Goal: Check status: Check status

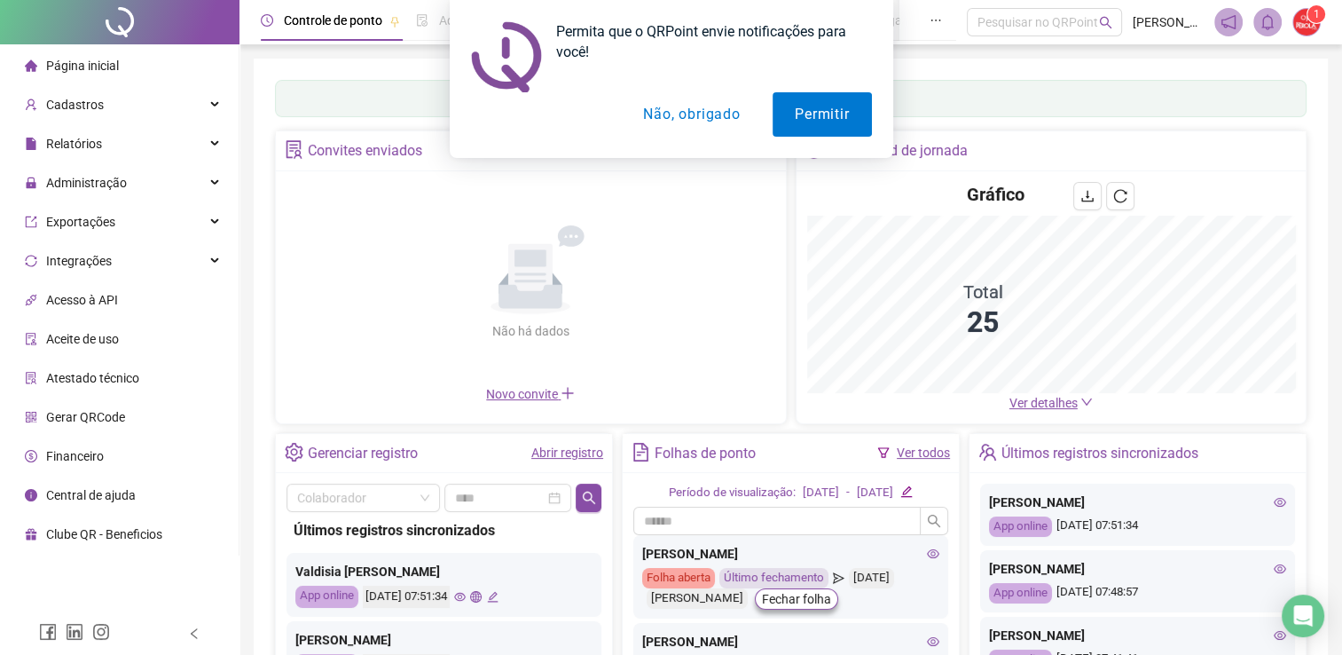
click at [99, 143] on div "Permita que o QRPoint envie notificações para você! Permitir Não, obrigado" at bounding box center [671, 79] width 1342 height 158
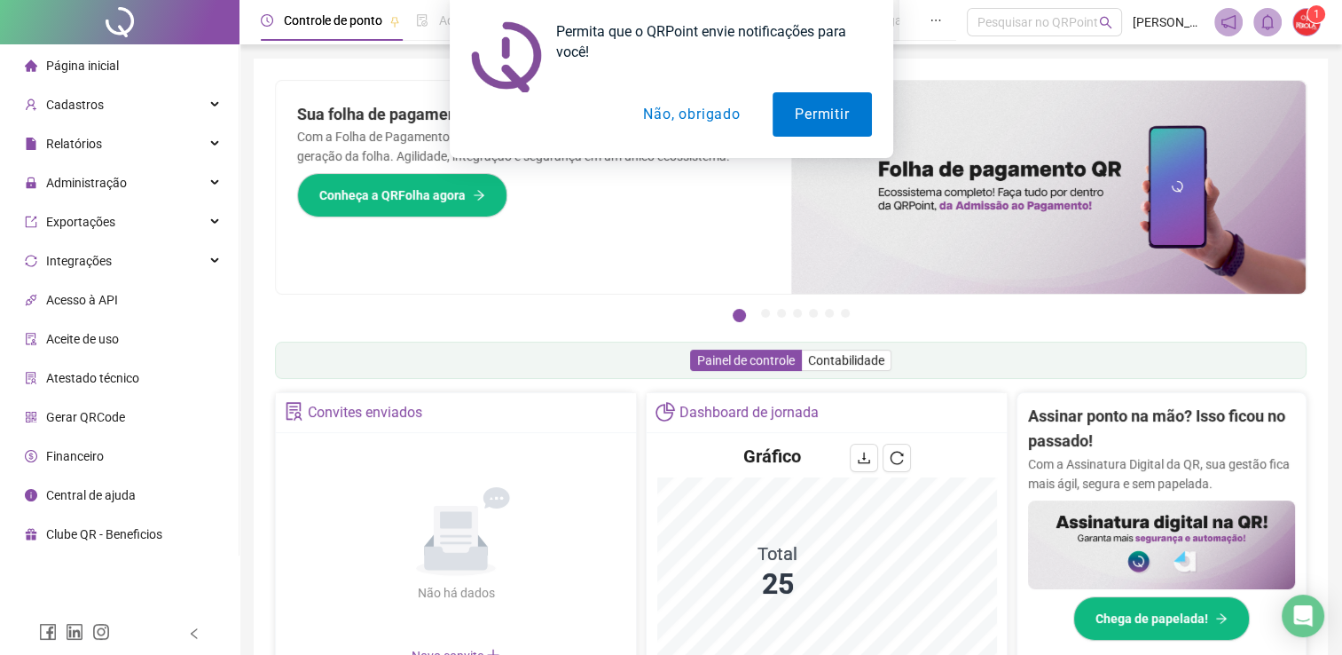
click at [707, 116] on button "Não, obrigado" at bounding box center [691, 114] width 141 height 44
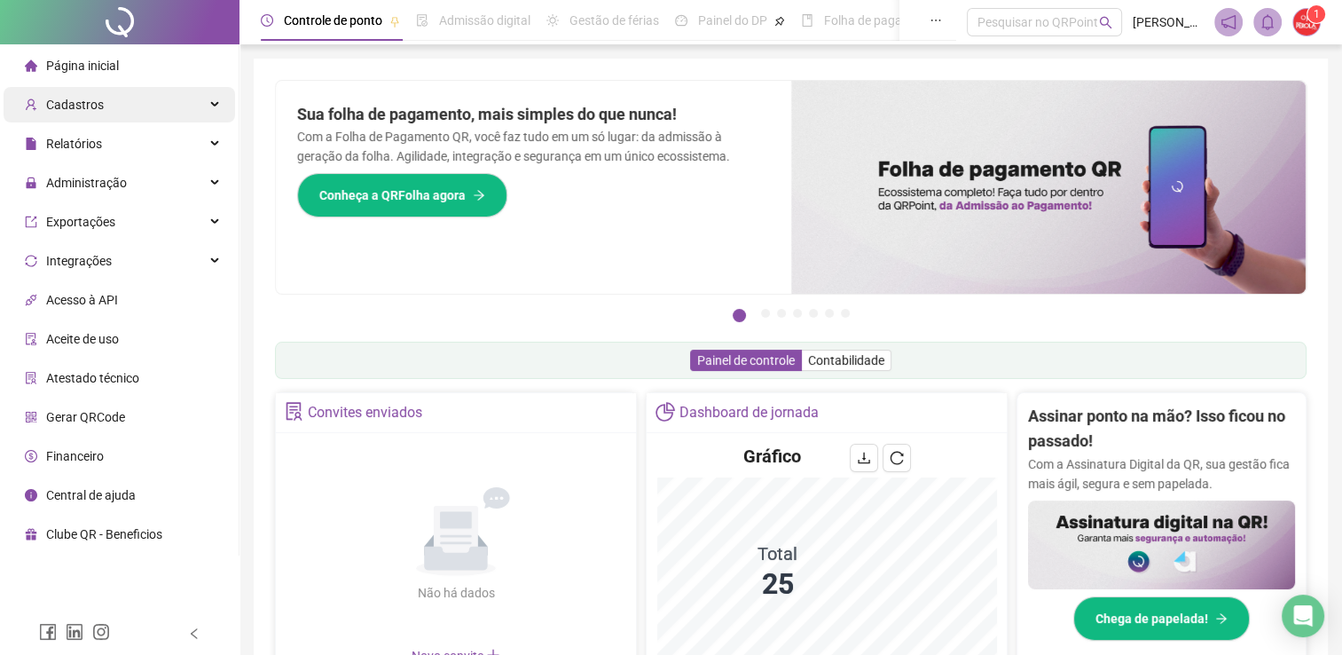
click at [112, 105] on div "Cadastros" at bounding box center [120, 104] width 232 height 35
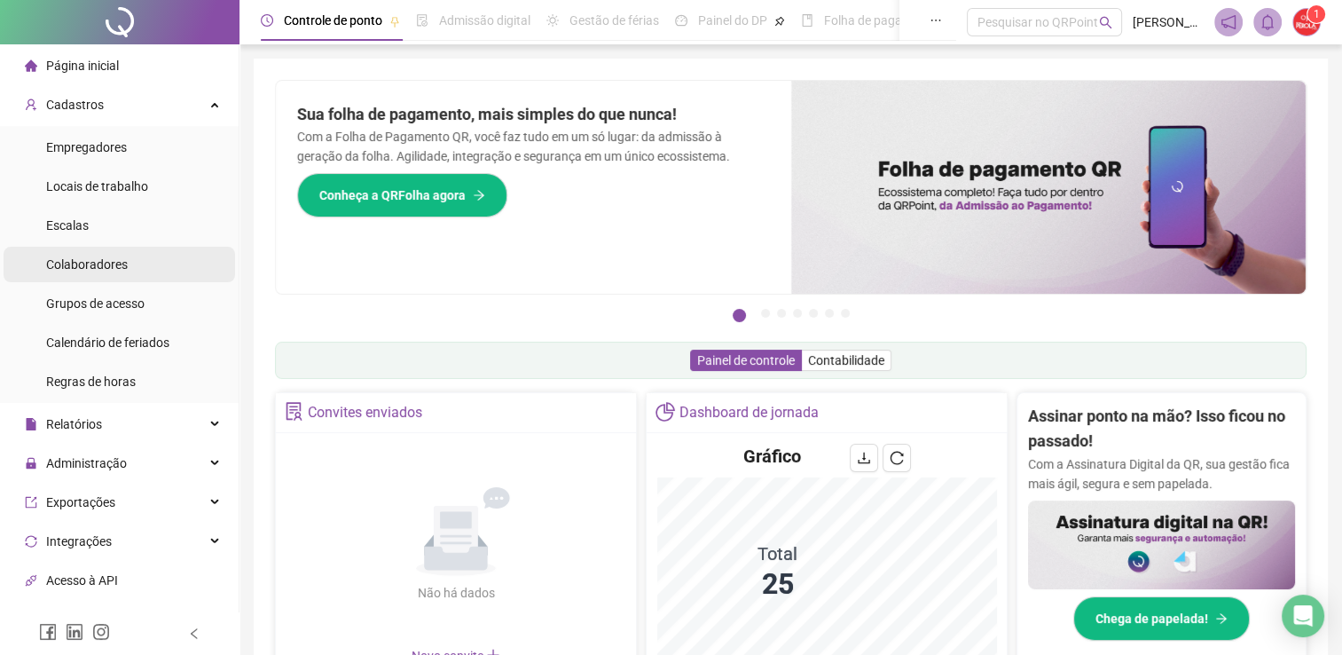
click at [95, 257] on span "Colaboradores" at bounding box center [87, 264] width 82 height 14
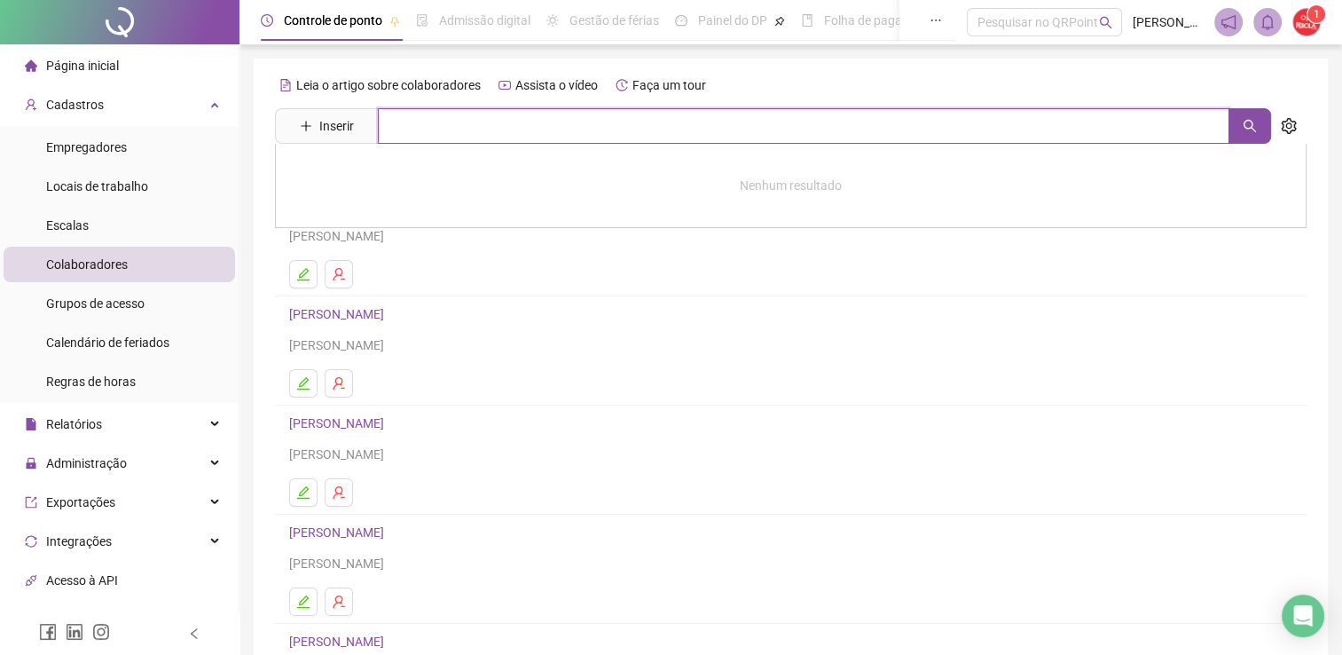
click at [413, 118] on input "text" at bounding box center [804, 125] width 852 height 35
type input "******"
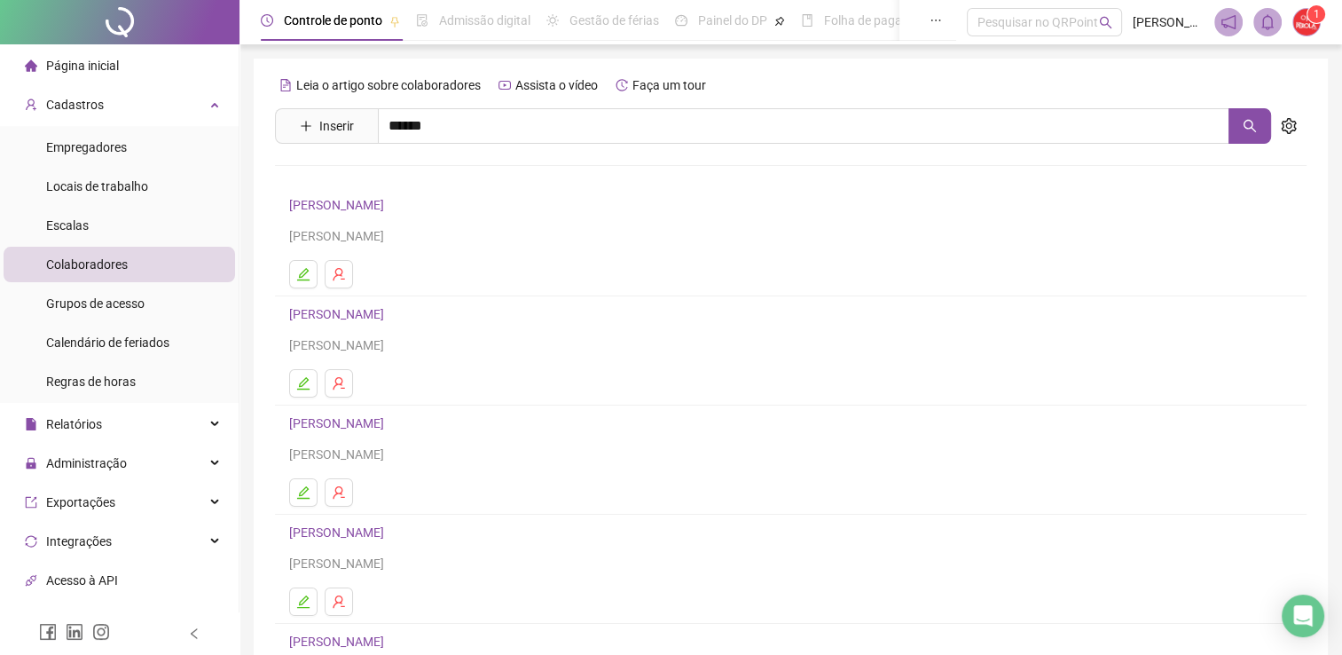
click at [391, 218] on link "[PERSON_NAME]" at bounding box center [355, 217] width 95 height 14
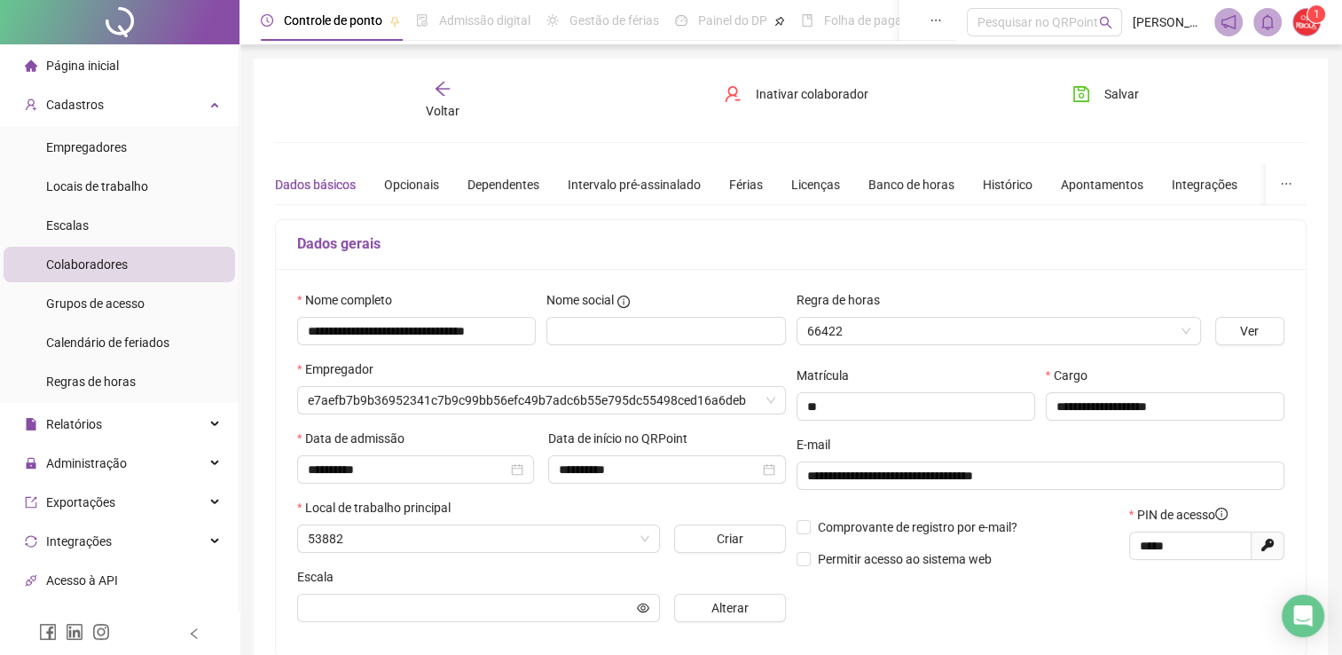
type input "**********"
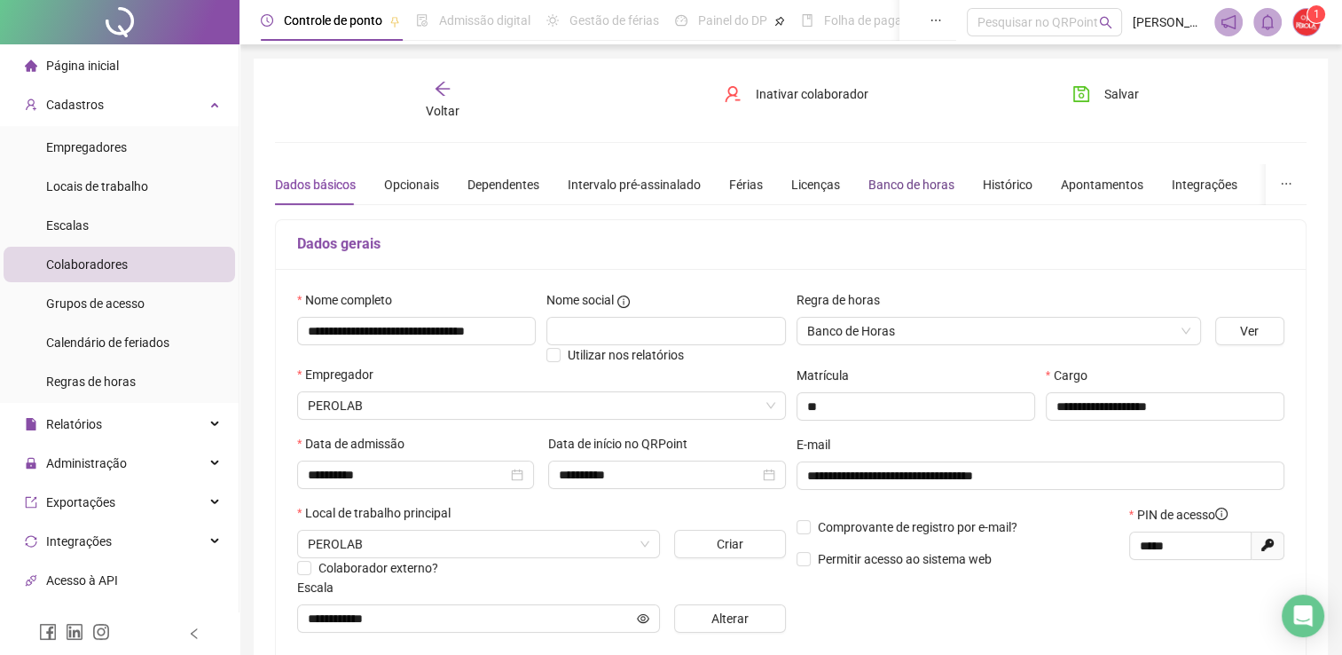
click at [911, 186] on div "Banco de horas" at bounding box center [912, 185] width 86 height 20
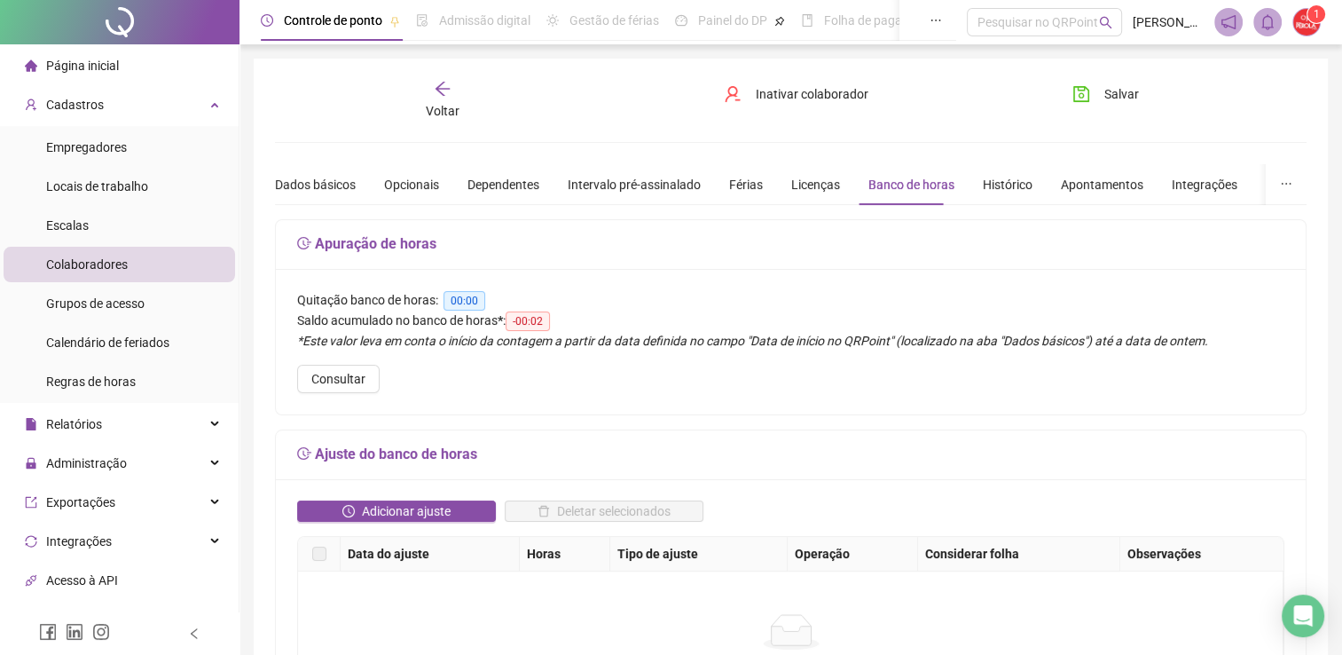
click at [545, 319] on span "-00:02" at bounding box center [528, 321] width 44 height 20
drag, startPoint x: 548, startPoint y: 326, endPoint x: 494, endPoint y: 326, distance: 54.1
click at [494, 326] on div "Saldo acumulado no banco de horas * : -00:02" at bounding box center [790, 321] width 987 height 20
drag, startPoint x: 494, startPoint y: 326, endPoint x: 536, endPoint y: 314, distance: 43.5
click at [536, 314] on span "-00:02" at bounding box center [528, 321] width 44 height 20
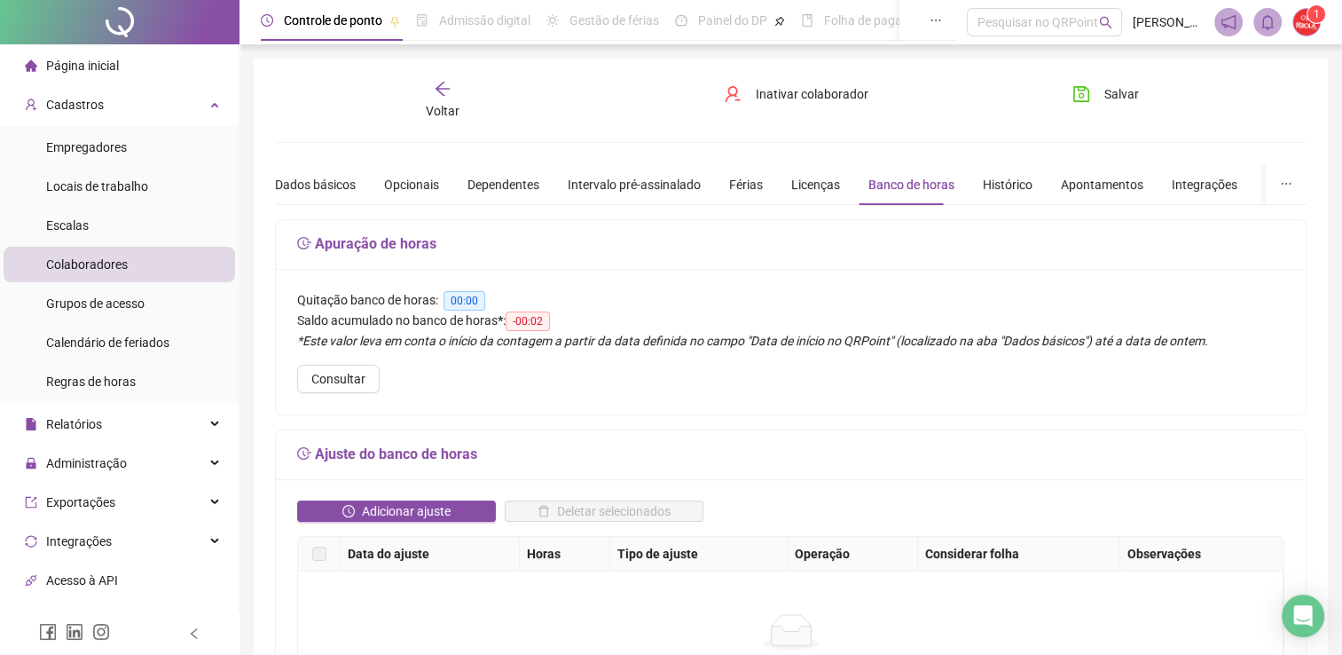
click at [551, 331] on div "*Este valor leva em conta o início da contagem a partir da data definida no cam…" at bounding box center [790, 341] width 987 height 20
click at [591, 302] on div "Quitação banco de horas: 00:00" at bounding box center [790, 300] width 987 height 20
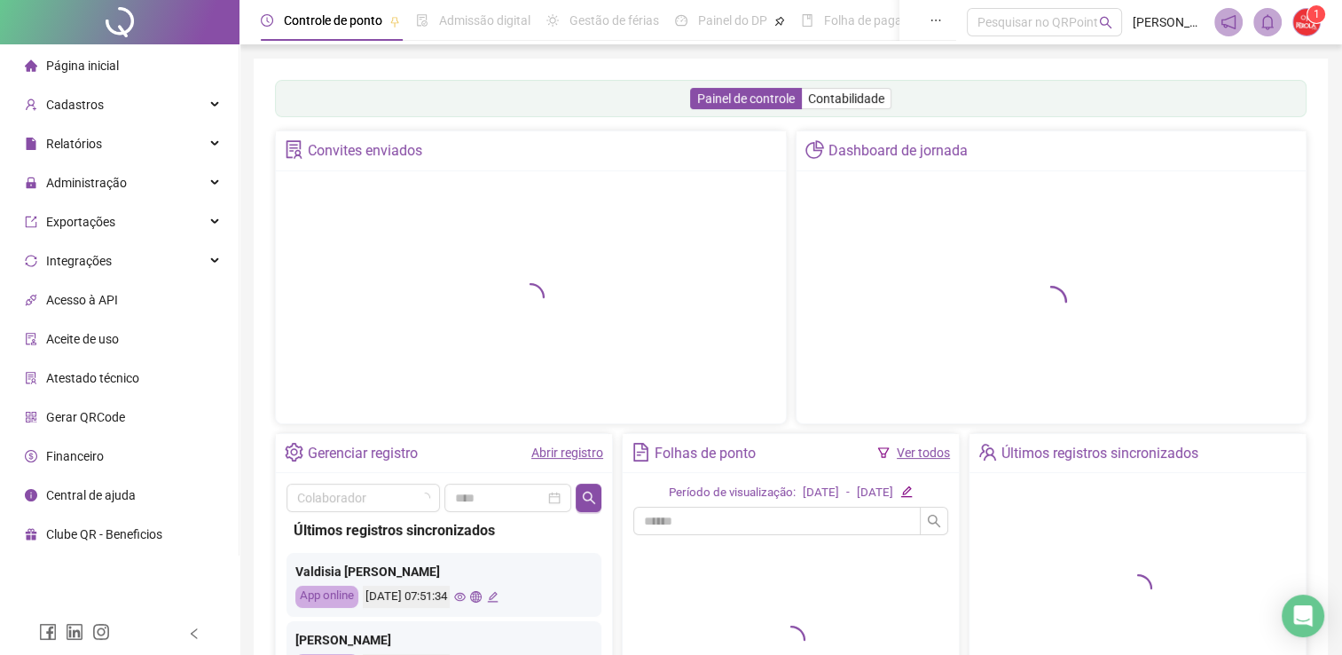
click at [59, 124] on ul "Página inicial Cadastros Relatórios Administração Exportações Integrações Acess…" at bounding box center [120, 299] width 240 height 511
click at [75, 108] on span "Cadastros" at bounding box center [75, 105] width 58 height 14
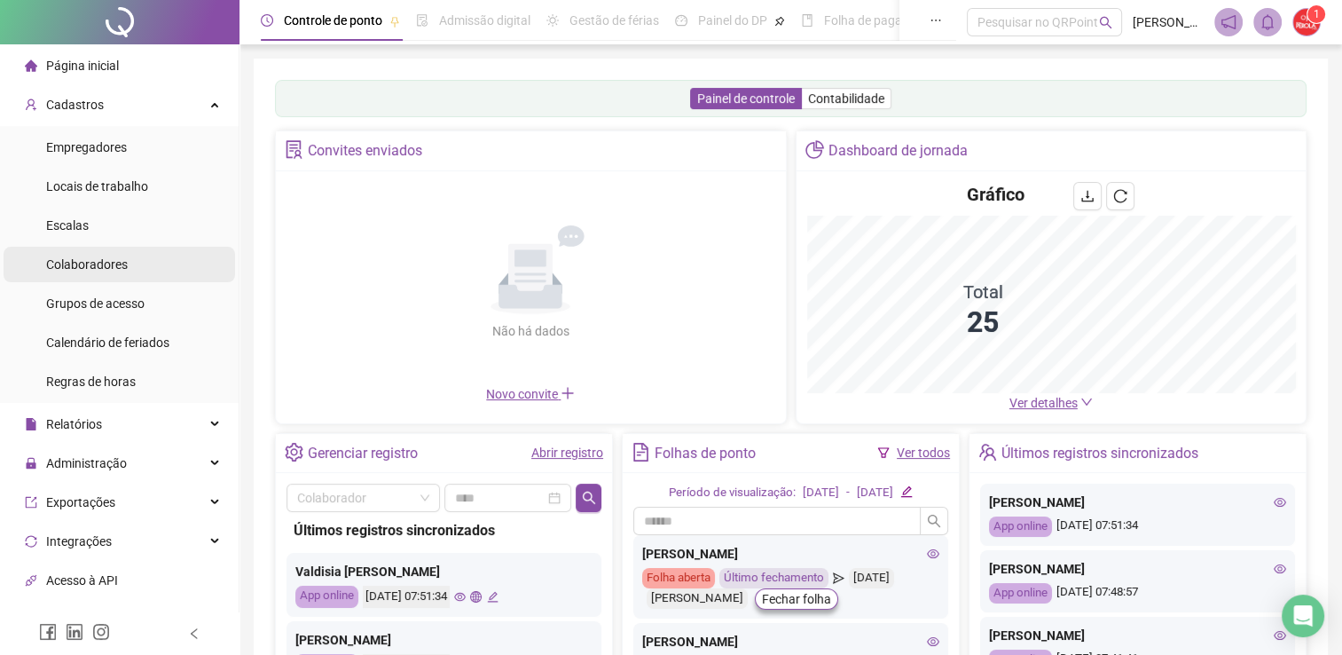
click at [83, 262] on span "Colaboradores" at bounding box center [87, 264] width 82 height 14
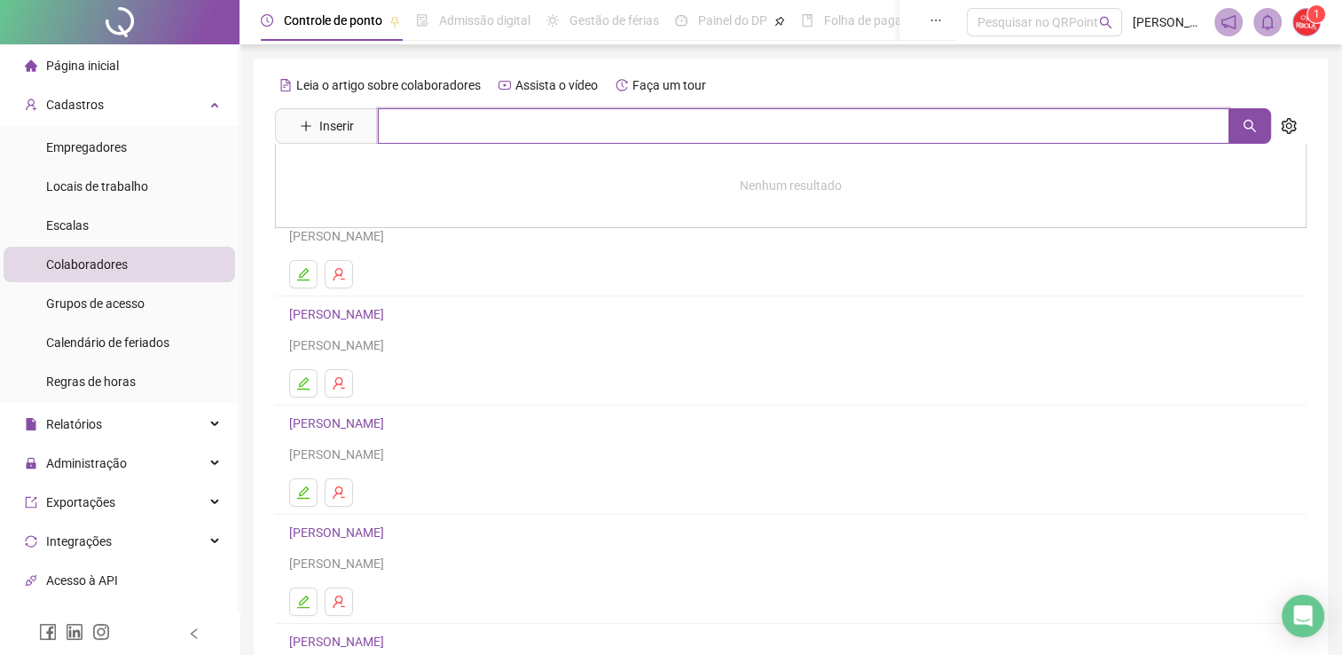
click at [490, 115] on input "text" at bounding box center [804, 125] width 852 height 35
click at [602, 122] on input "******" at bounding box center [804, 125] width 852 height 35
type input "******"
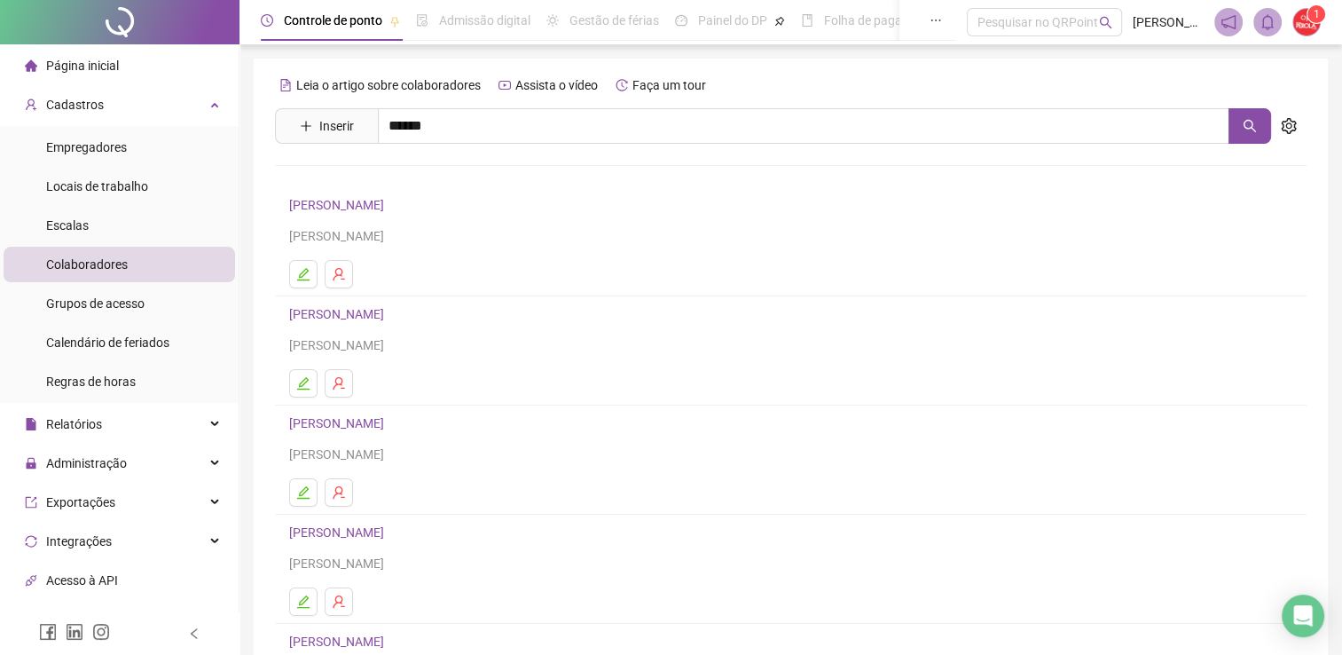
click at [326, 179] on link "[PERSON_NAME]" at bounding box center [355, 178] width 95 height 14
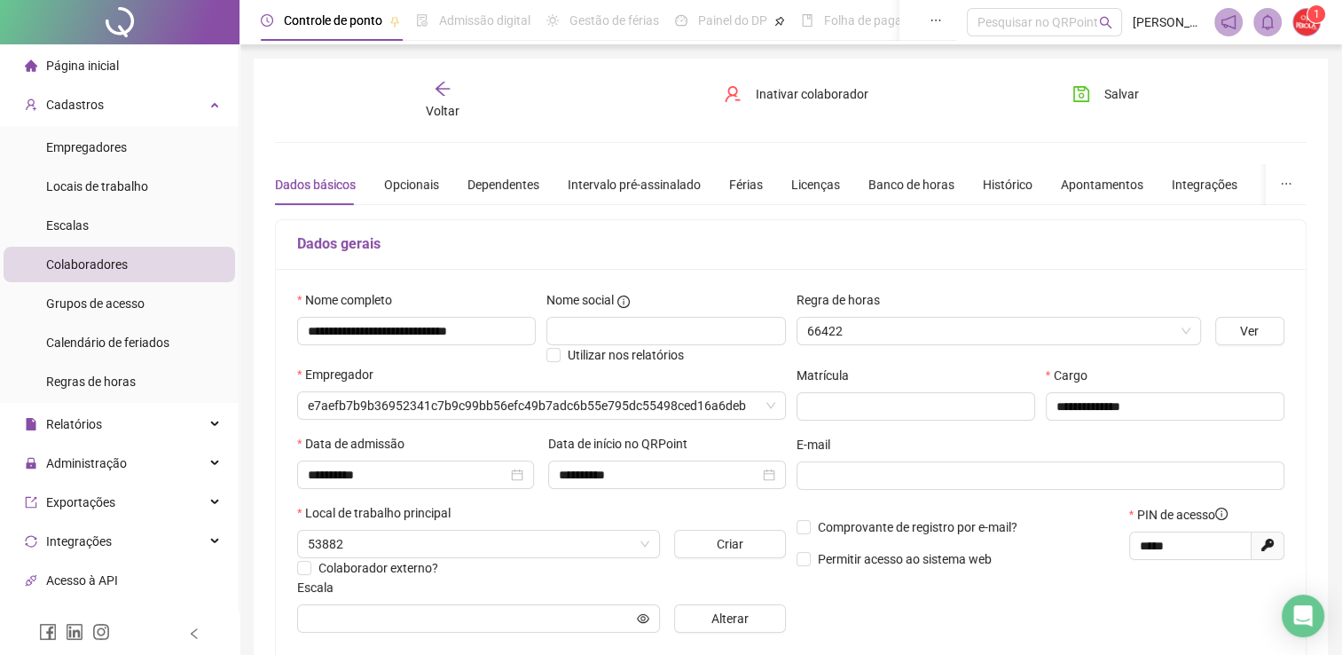
type input "**********"
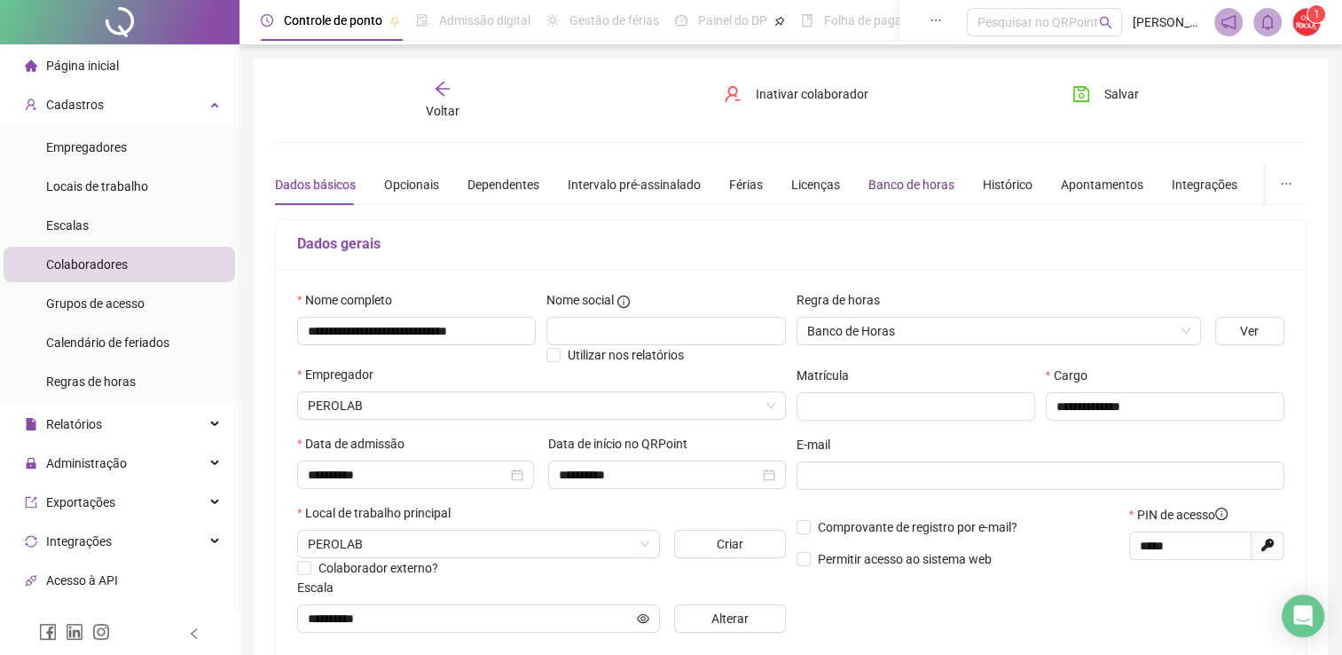
click at [923, 183] on div "Banco de horas" at bounding box center [912, 185] width 86 height 20
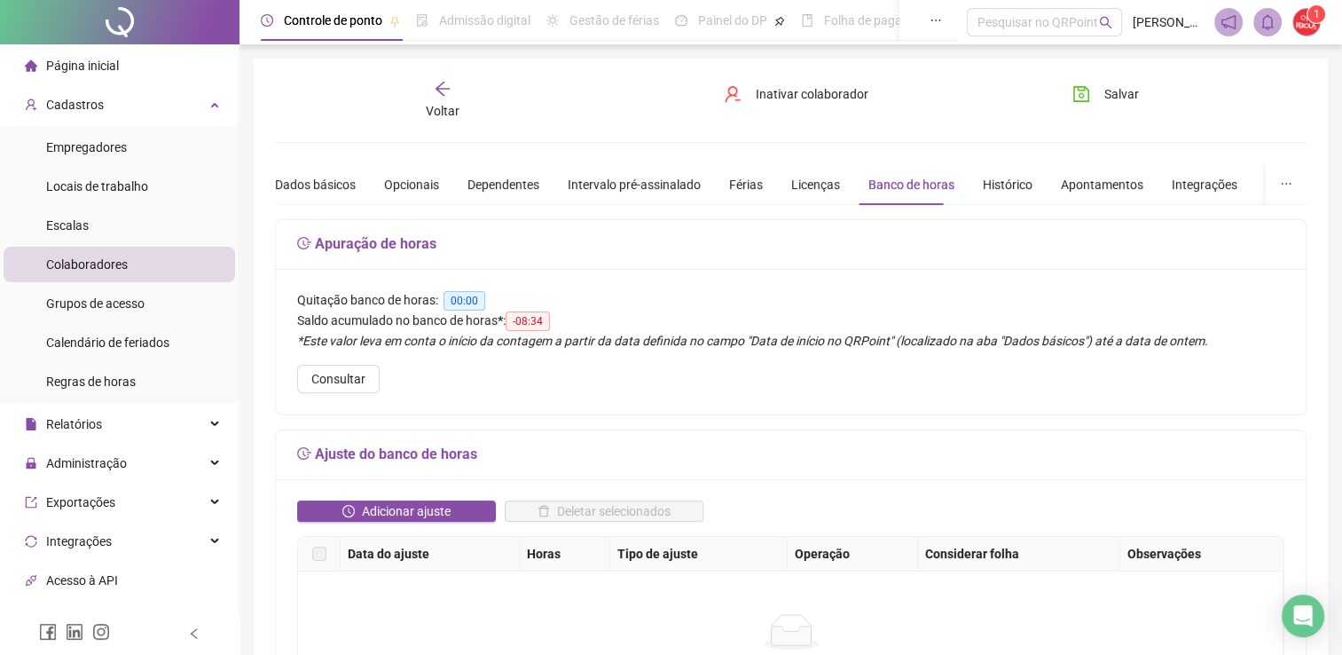
click at [436, 80] on icon "arrow-left" at bounding box center [443, 89] width 18 height 18
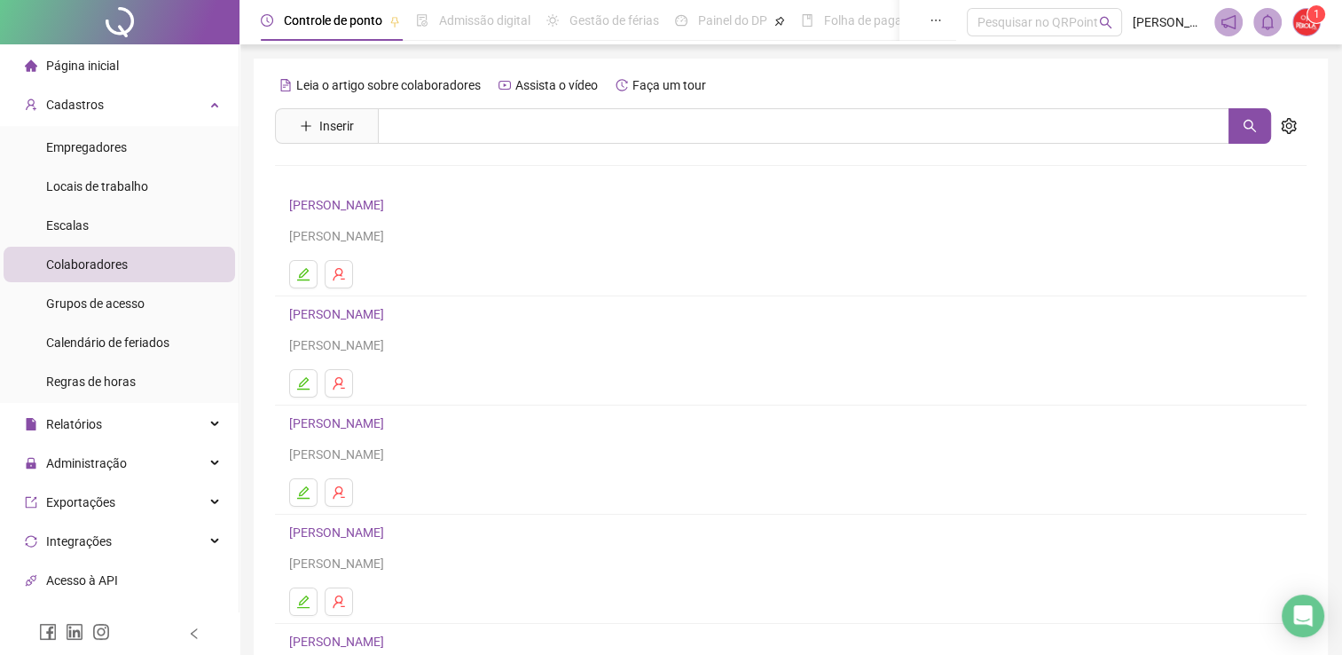
click at [727, 463] on div "[PERSON_NAME]" at bounding box center [790, 454] width 1003 height 20
click at [121, 110] on div "Cadastros" at bounding box center [120, 104] width 232 height 35
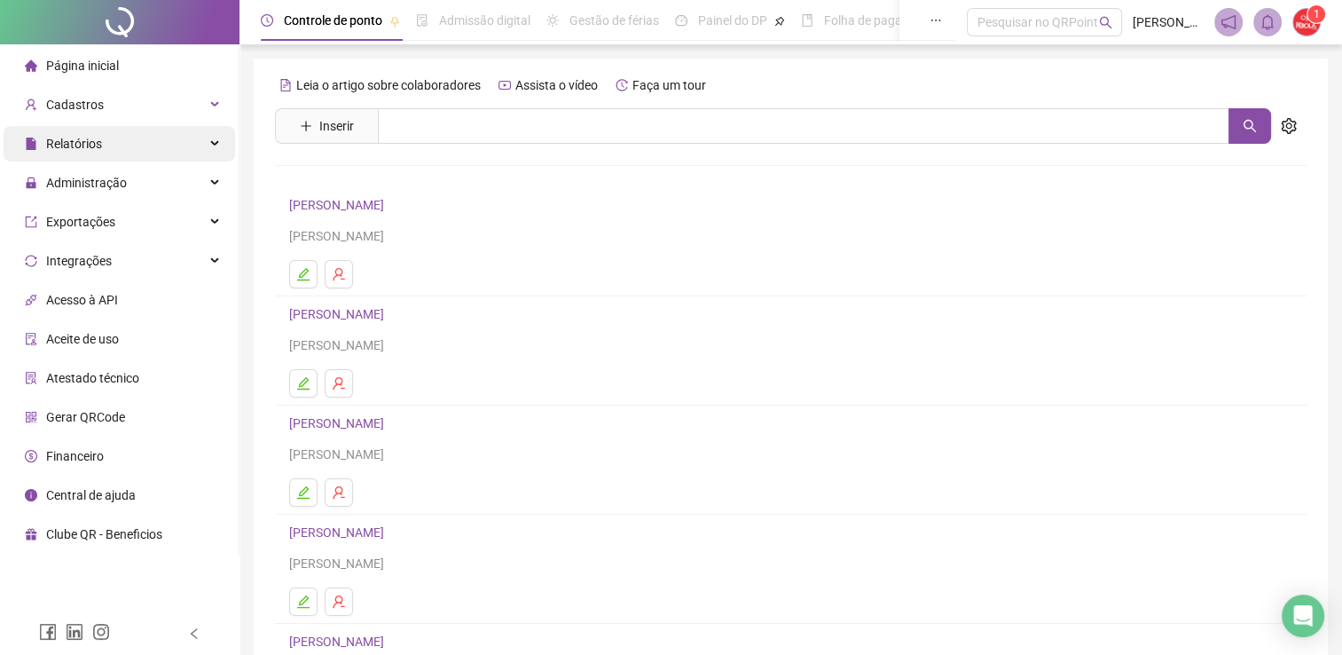
click at [121, 144] on div "Relatórios" at bounding box center [120, 143] width 232 height 35
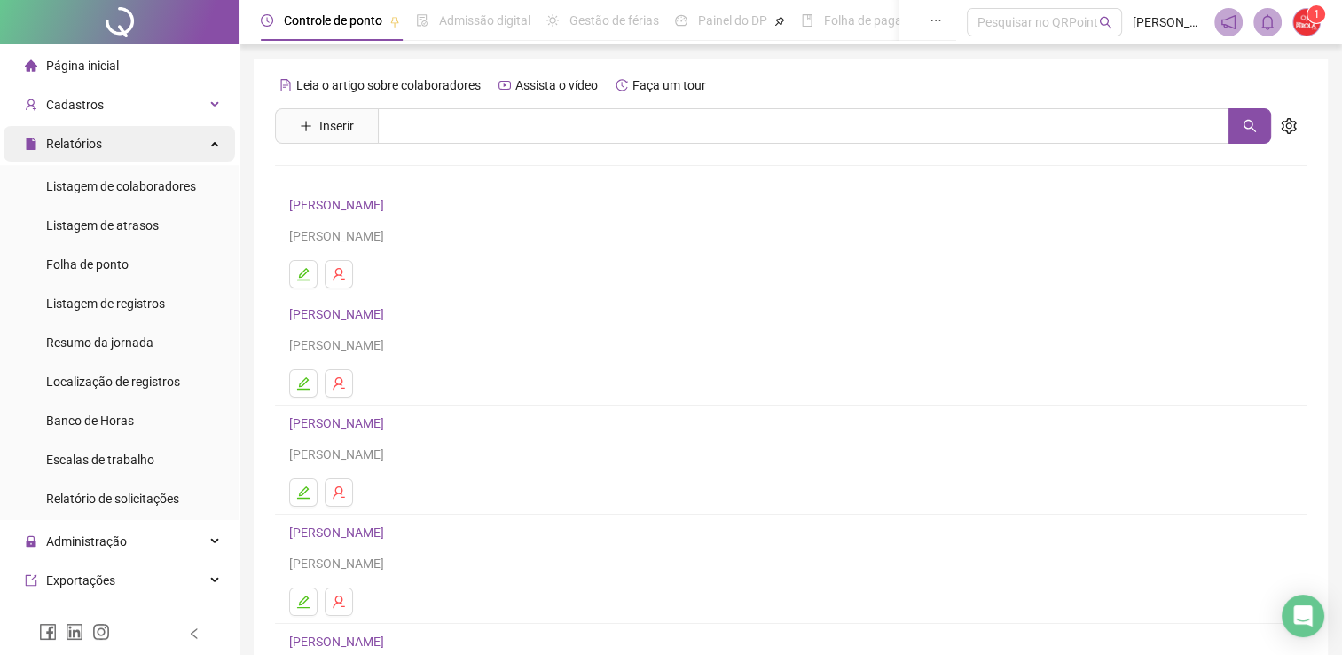
click at [102, 147] on div "Relatórios" at bounding box center [120, 143] width 232 height 35
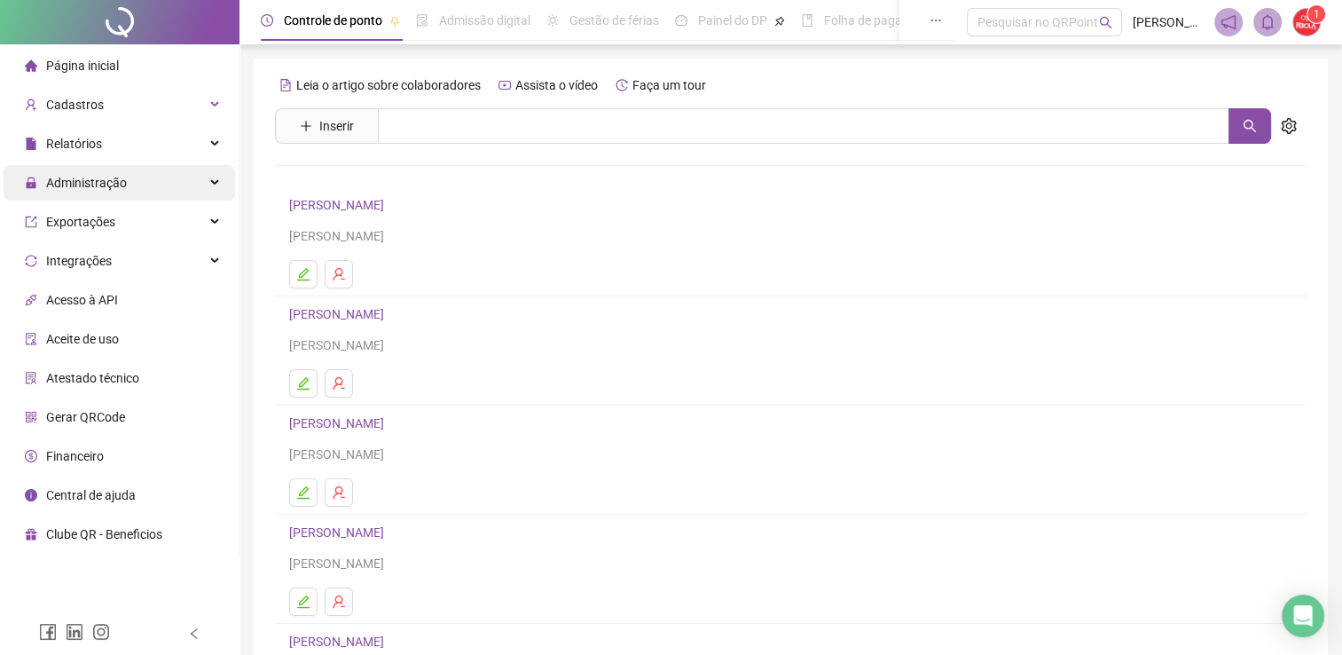
click at [103, 193] on span "Administração" at bounding box center [76, 182] width 102 height 35
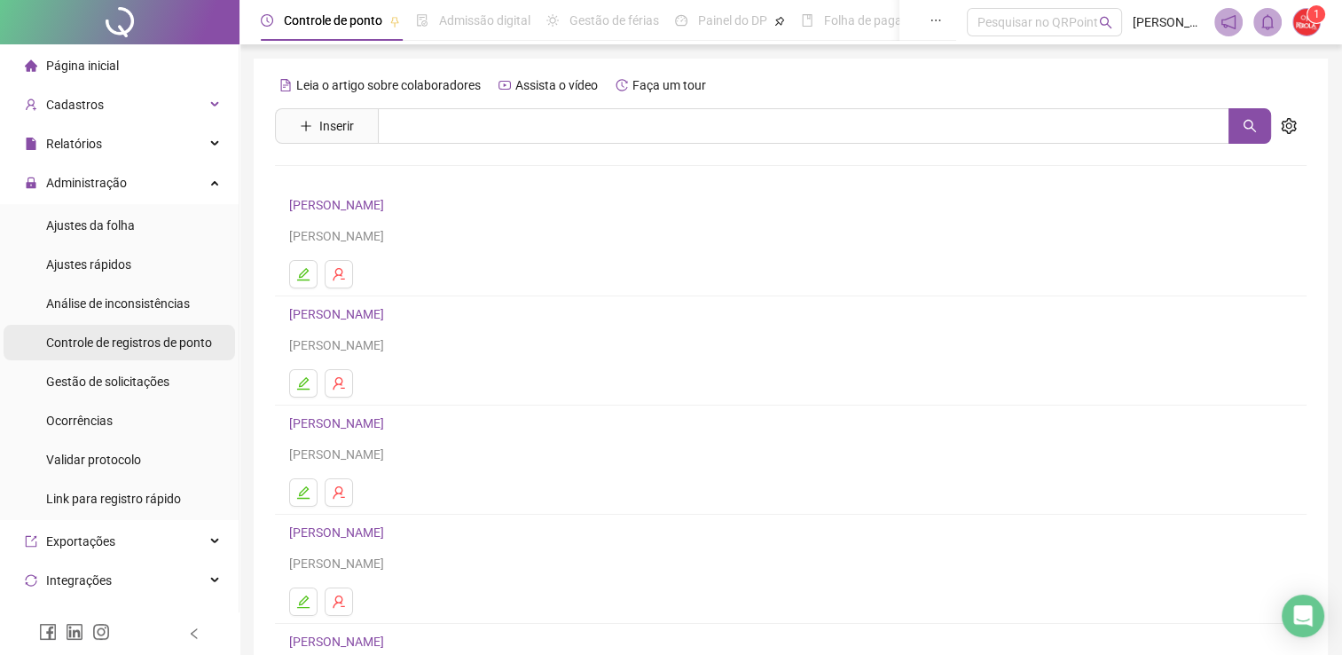
click at [122, 342] on span "Controle de registros de ponto" at bounding box center [129, 342] width 166 height 14
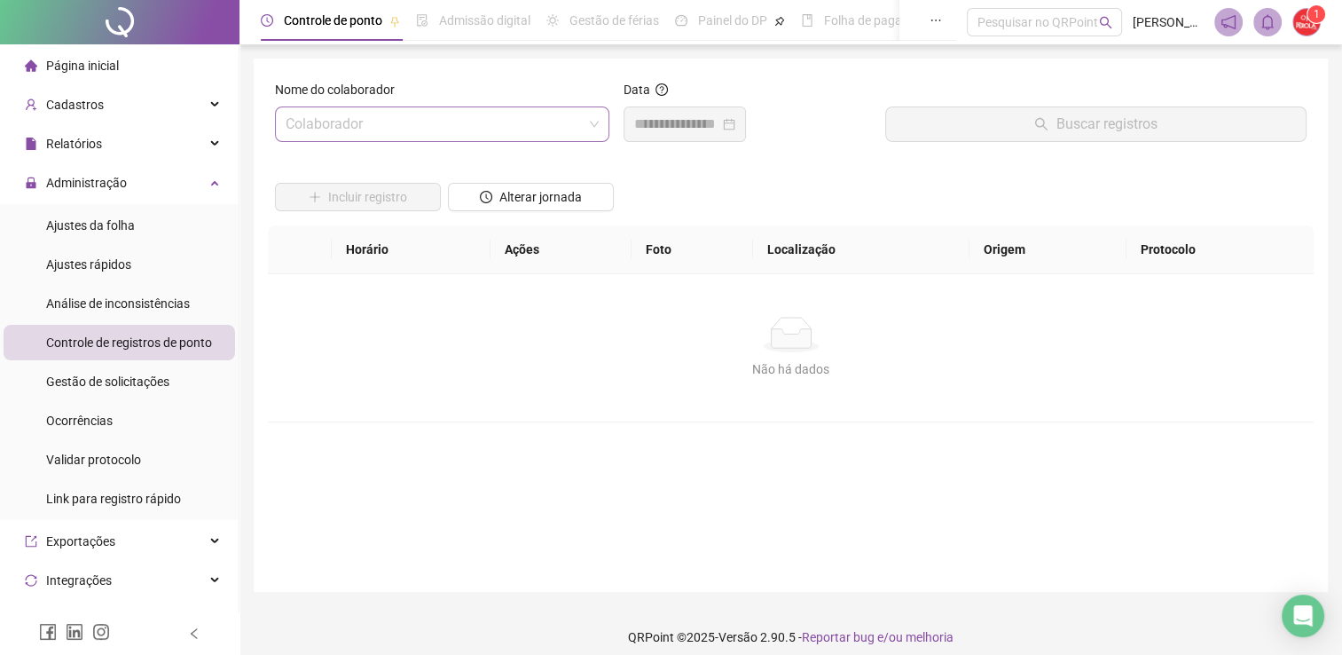
click at [515, 130] on input "search" at bounding box center [434, 124] width 297 height 34
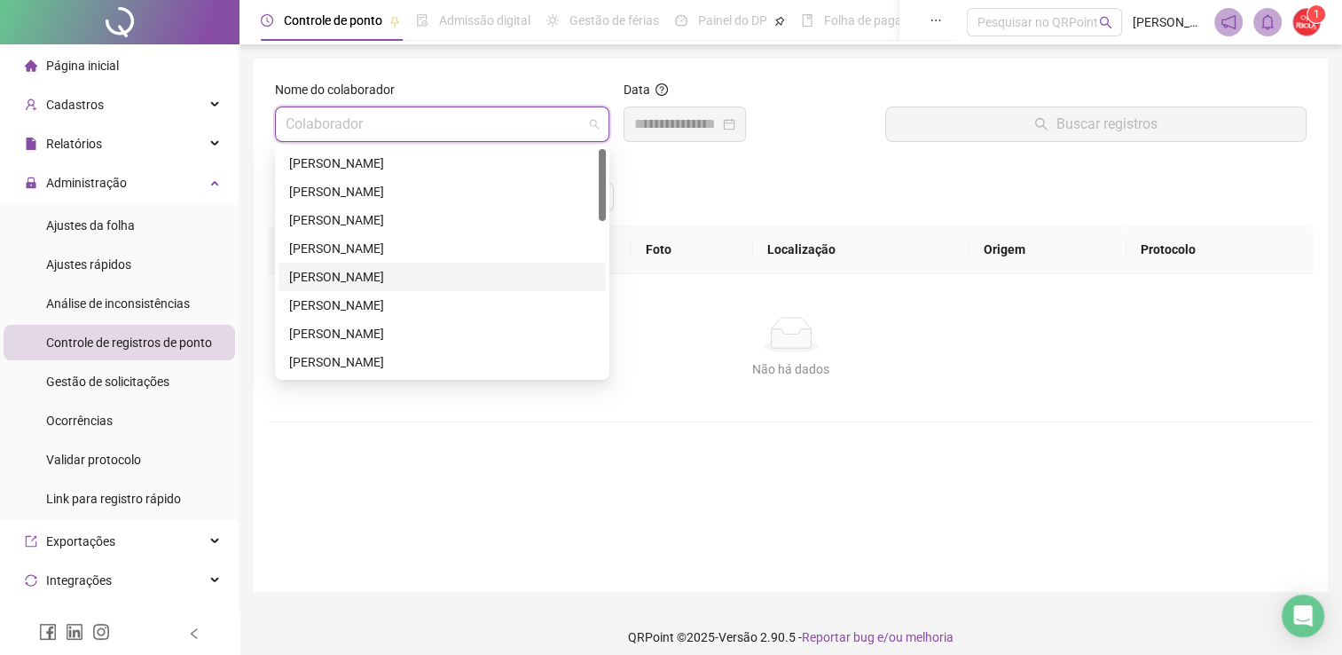
click at [346, 280] on div "[PERSON_NAME]" at bounding box center [442, 277] width 306 height 20
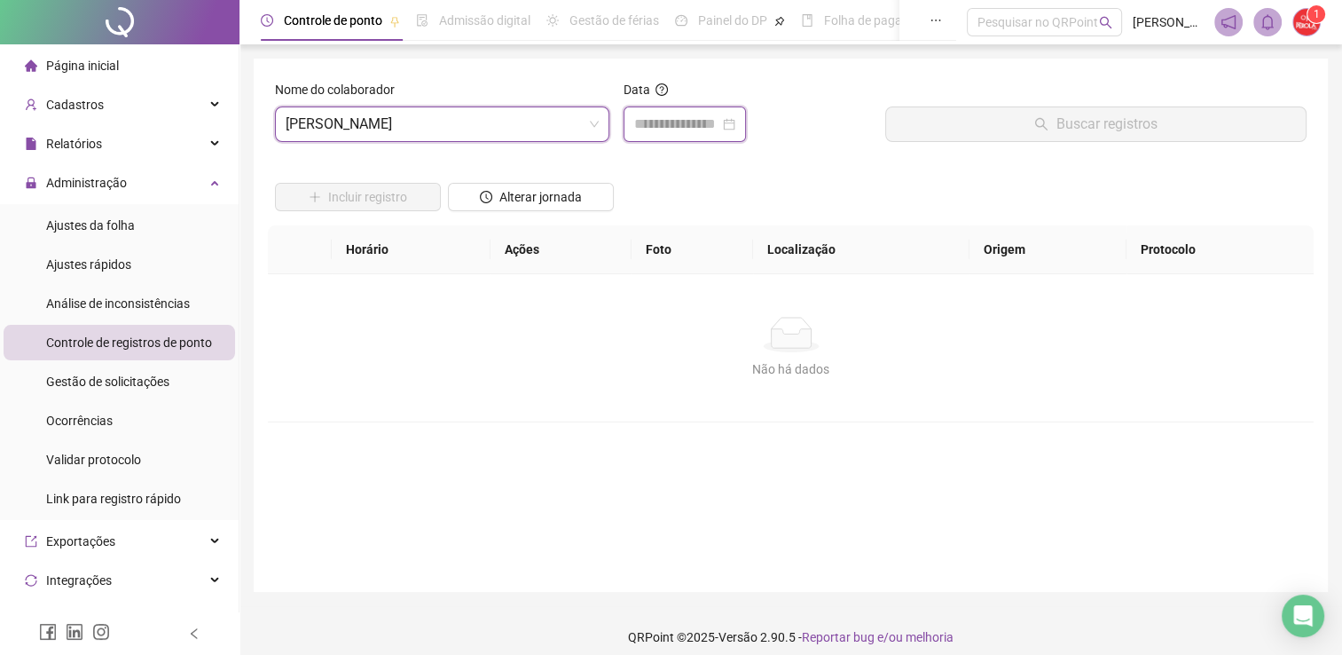
click at [710, 117] on input at bounding box center [676, 124] width 85 height 21
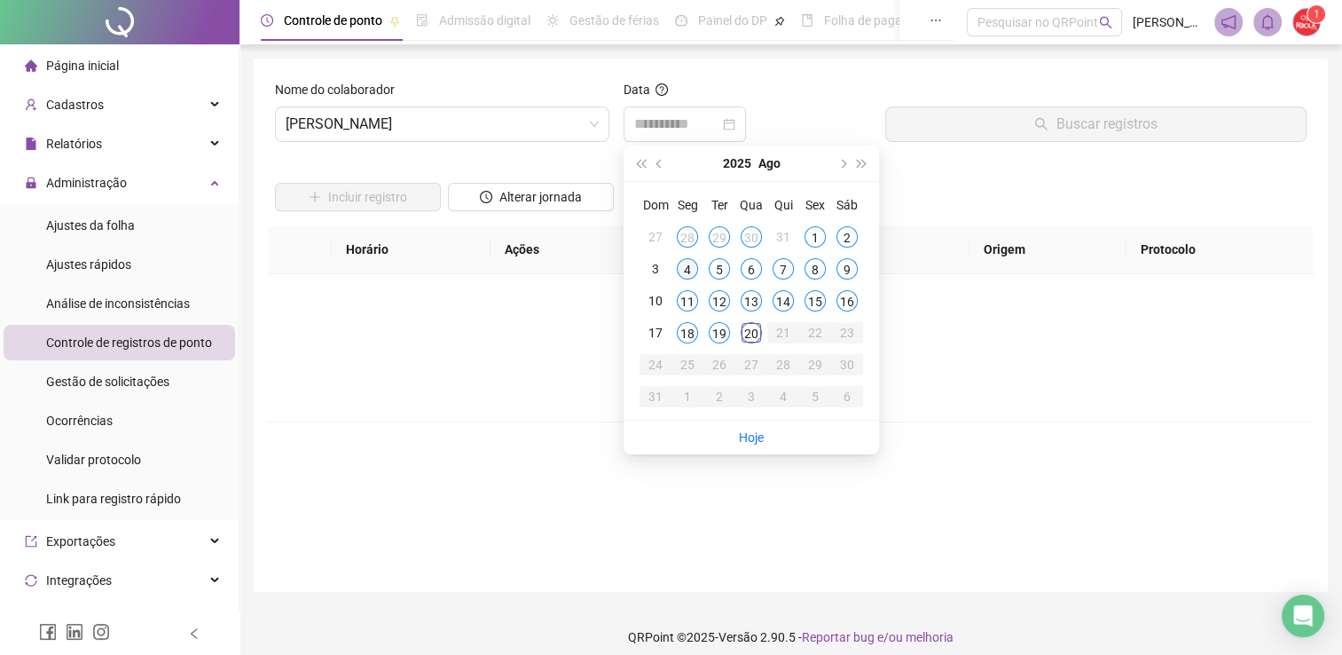
click at [680, 275] on div "4" at bounding box center [687, 268] width 21 height 21
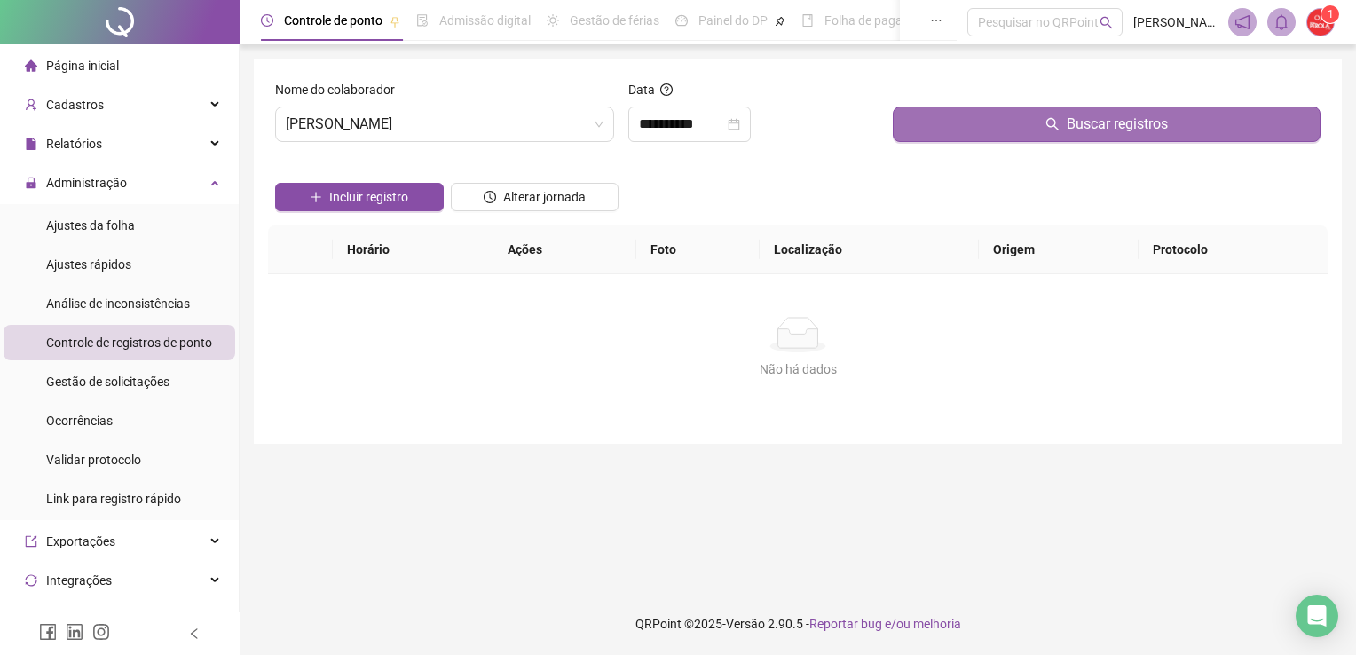
click at [1002, 117] on button "Buscar registros" at bounding box center [1107, 123] width 428 height 35
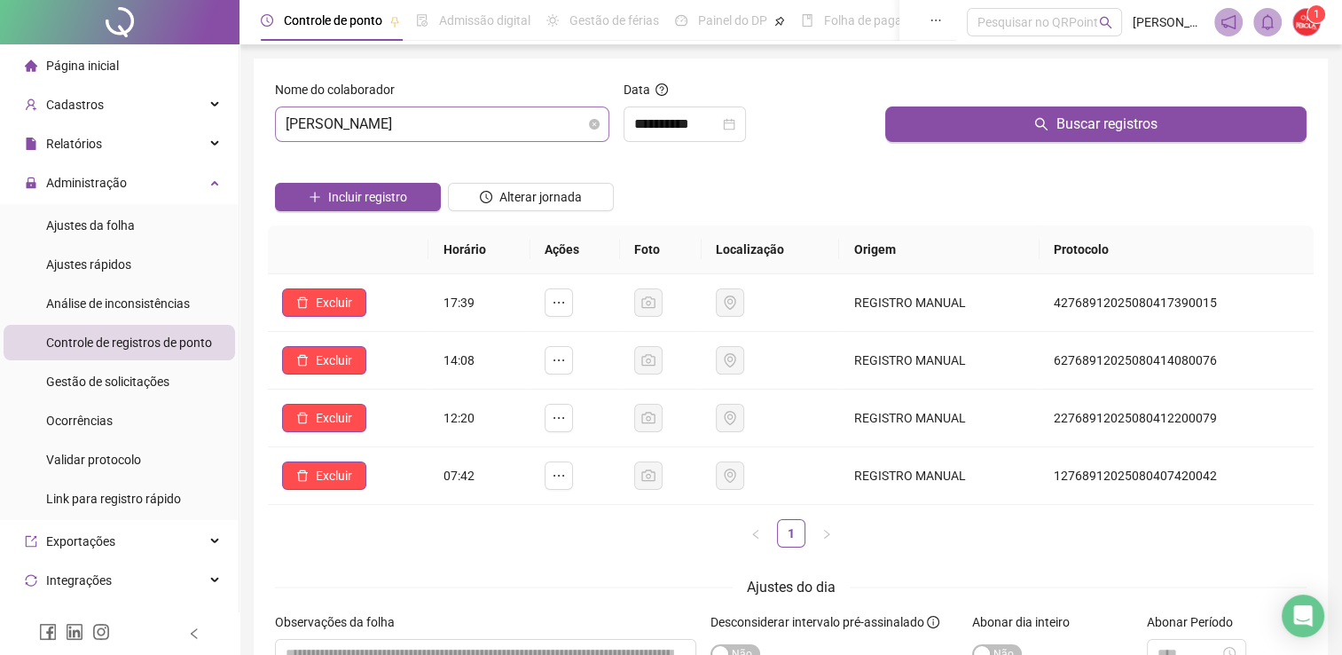
click at [513, 119] on span "[PERSON_NAME]" at bounding box center [442, 124] width 313 height 34
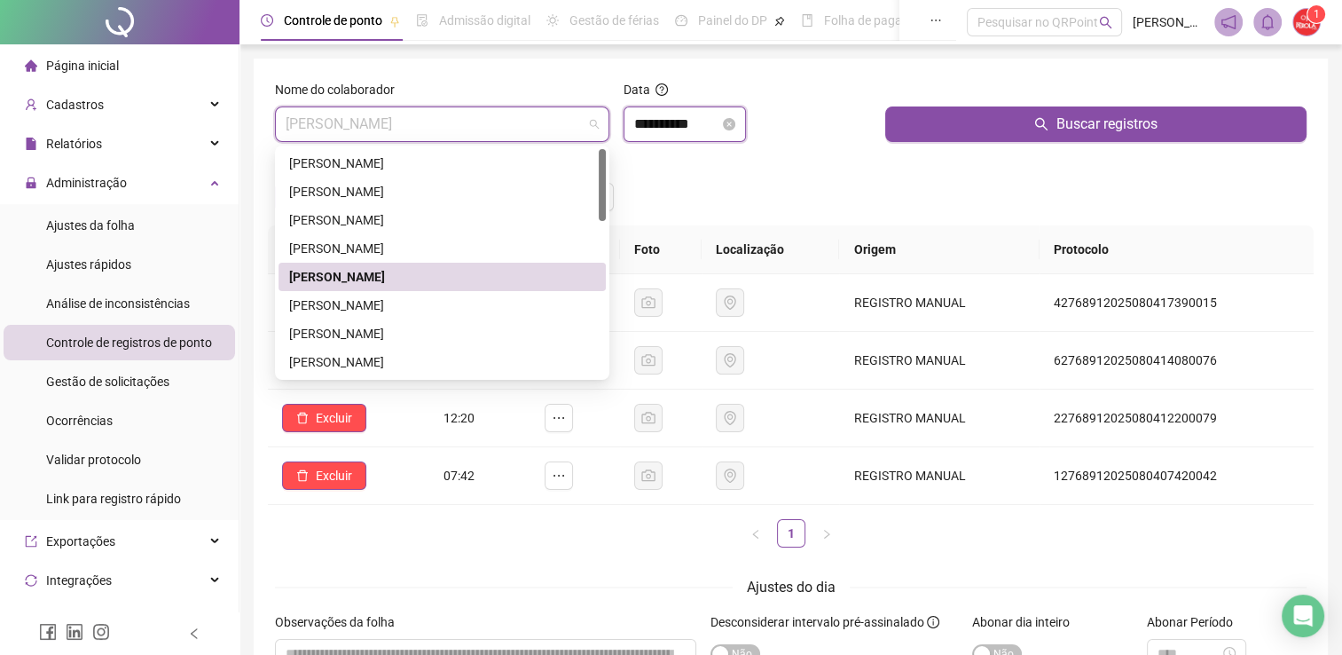
click at [664, 129] on input "**********" at bounding box center [676, 124] width 85 height 21
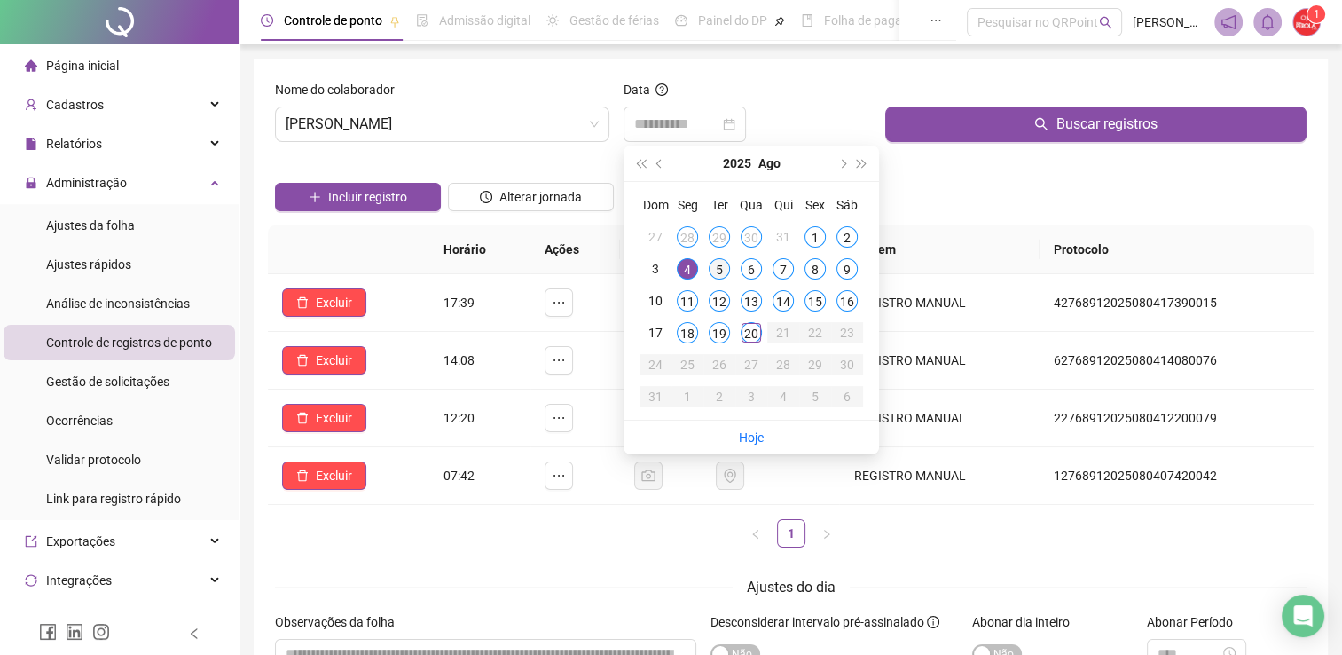
click at [718, 269] on div "5" at bounding box center [719, 268] width 21 height 21
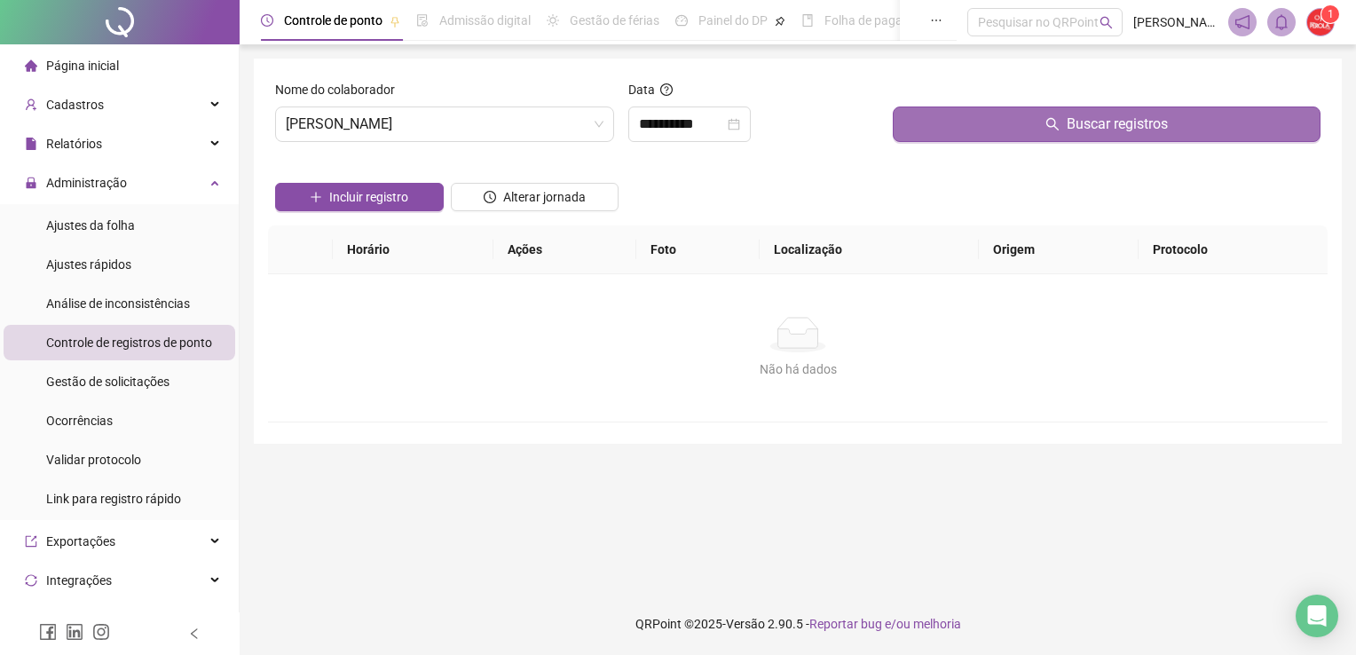
click at [983, 133] on button "Buscar registros" at bounding box center [1107, 123] width 428 height 35
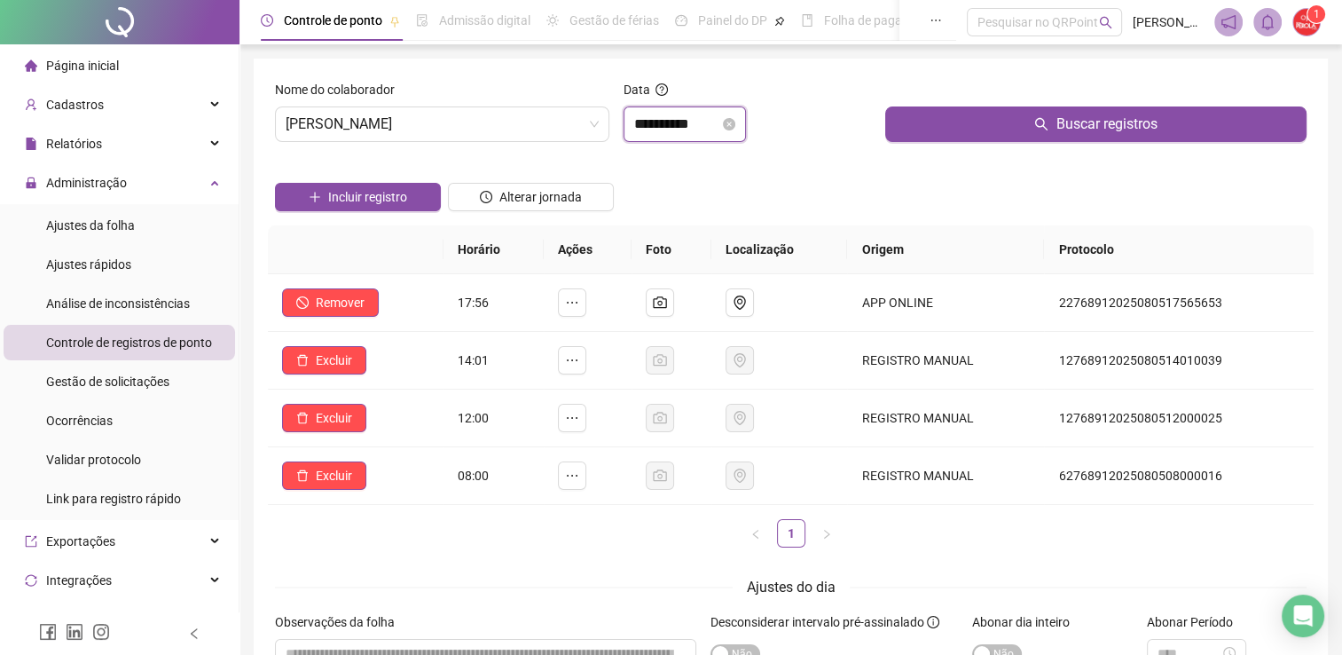
click at [717, 130] on input "**********" at bounding box center [676, 124] width 85 height 21
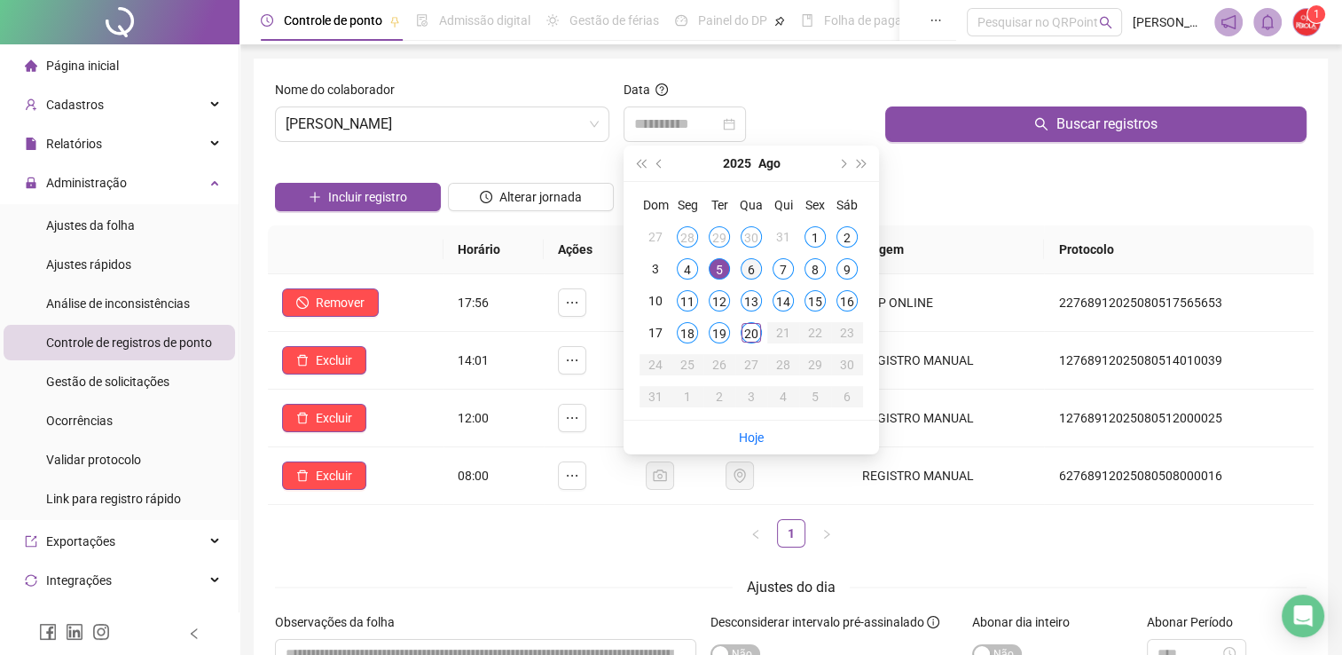
click at [752, 271] on div "6" at bounding box center [751, 268] width 21 height 21
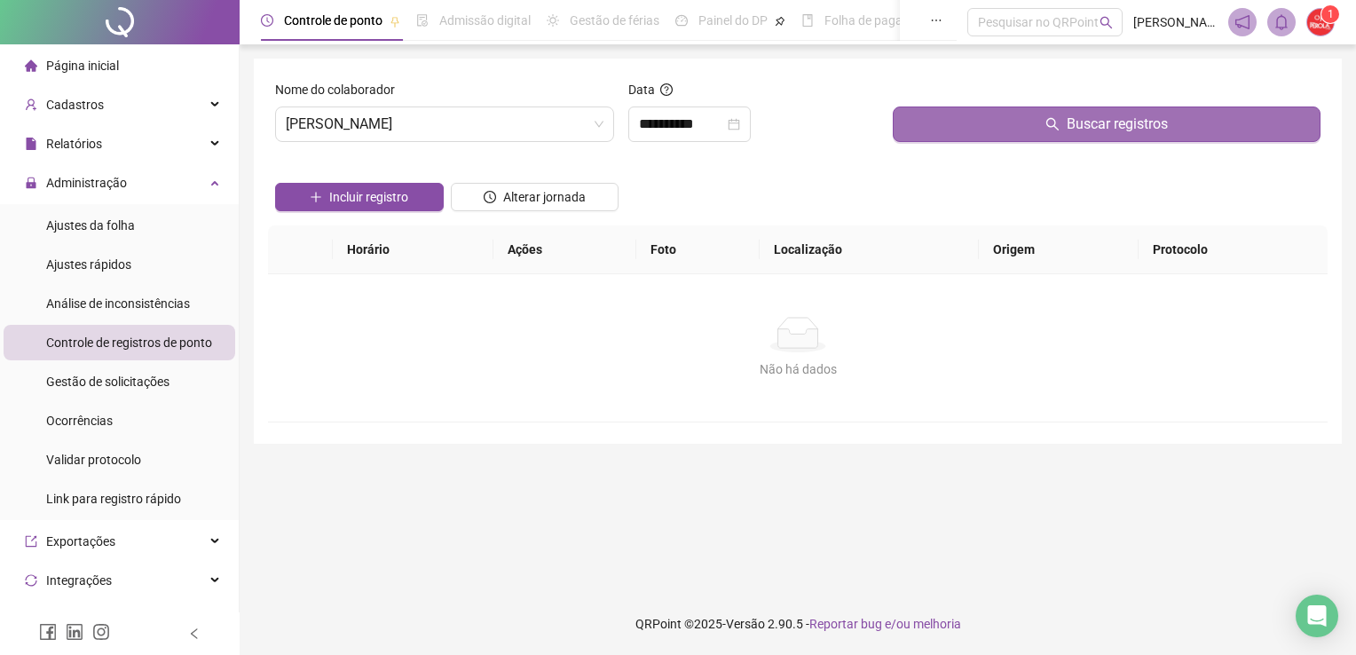
click at [1007, 136] on button "Buscar registros" at bounding box center [1107, 123] width 428 height 35
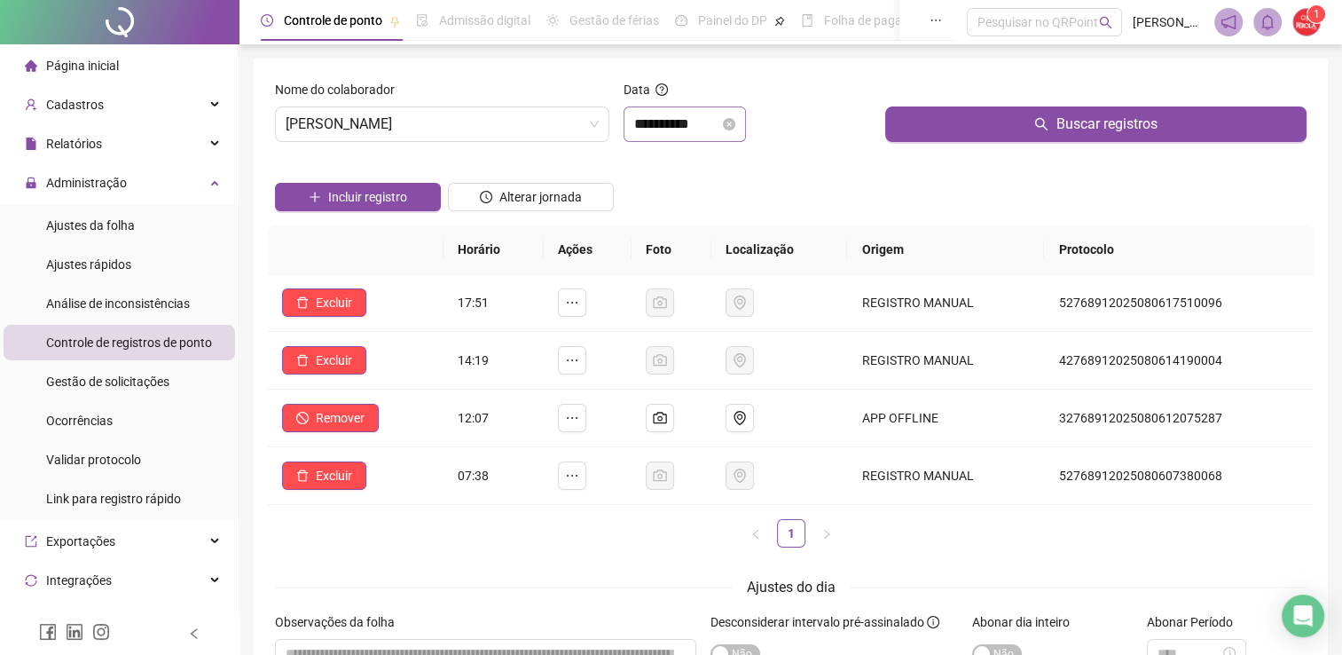
click at [735, 125] on div "**********" at bounding box center [684, 124] width 101 height 21
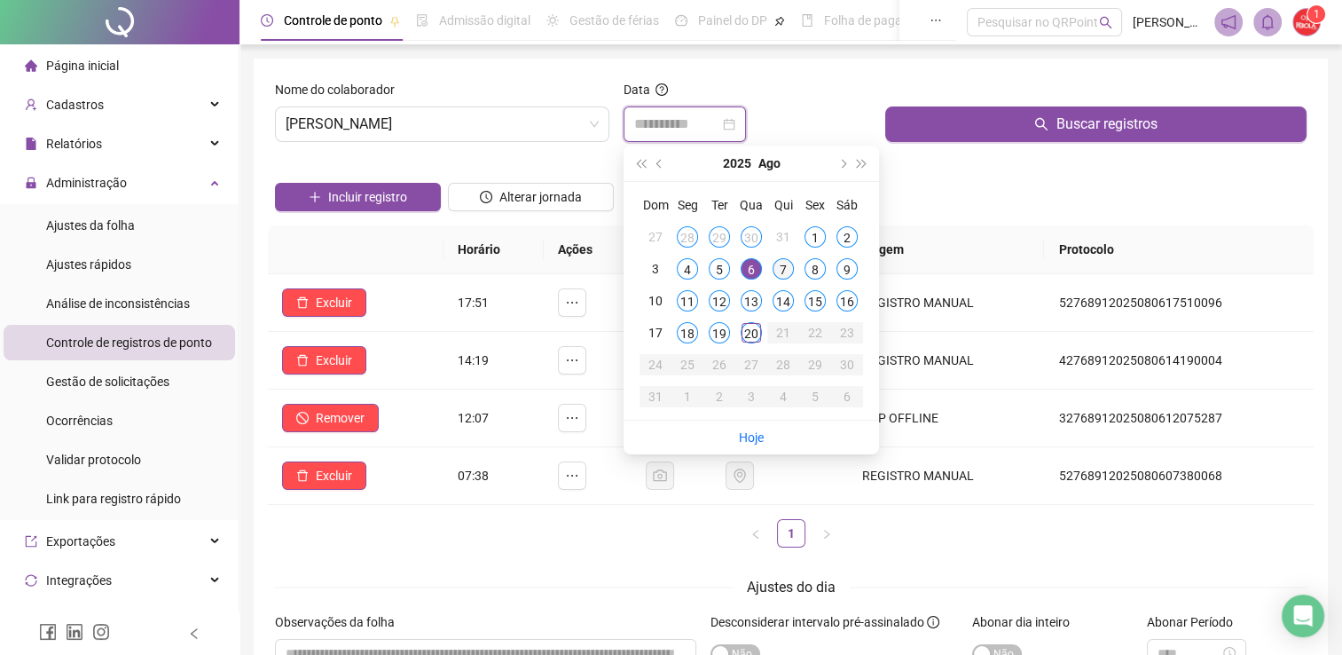
type input "**********"
click at [782, 268] on div "7" at bounding box center [783, 268] width 21 height 21
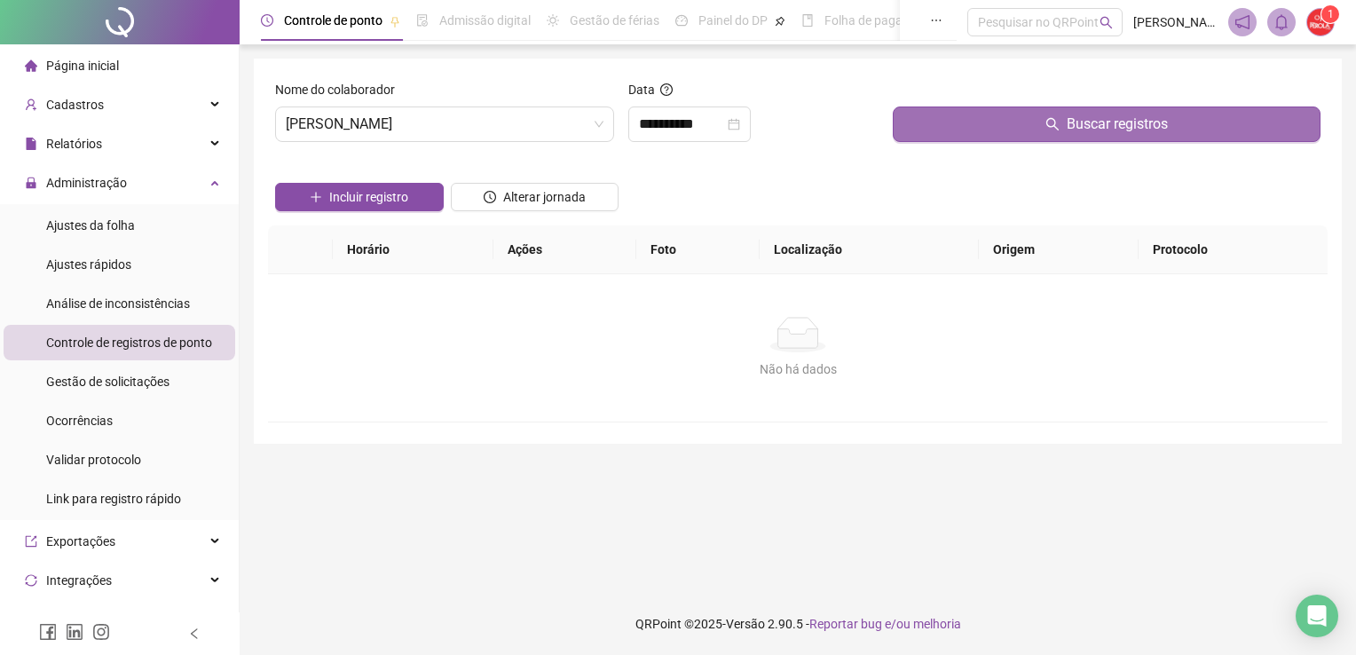
click at [1035, 116] on button "Buscar registros" at bounding box center [1107, 123] width 428 height 35
